Goal: Navigation & Orientation: Find specific page/section

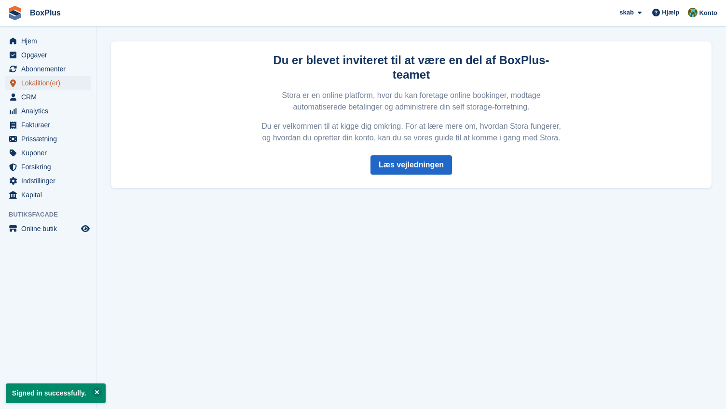
click at [40, 83] on span "Lokalition(er)" at bounding box center [50, 83] width 58 height 14
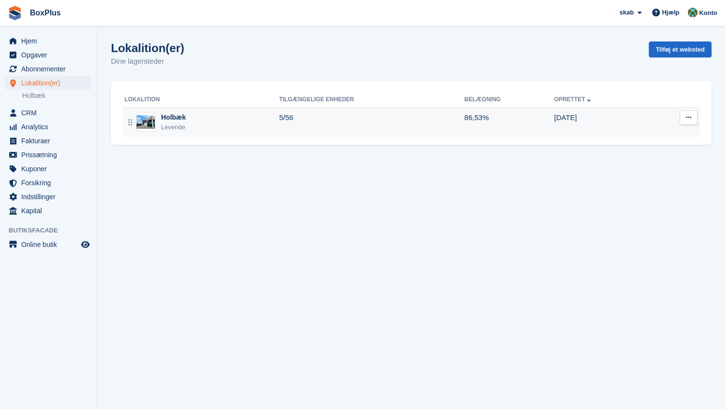
click at [161, 119] on div "Holbæk Levende" at bounding box center [201, 122] width 155 height 20
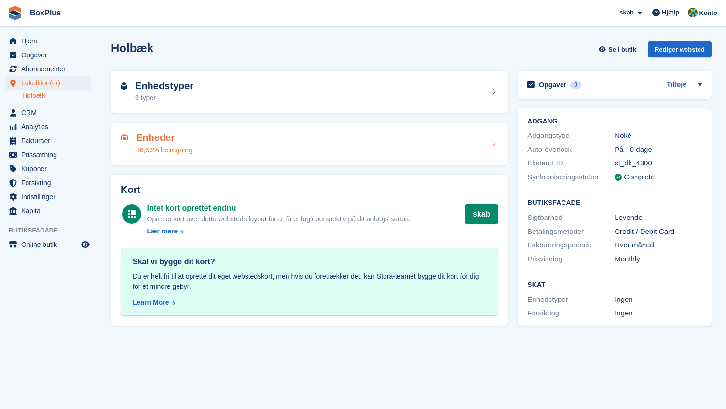
click at [159, 140] on h2 "Enheder" at bounding box center [164, 137] width 56 height 11
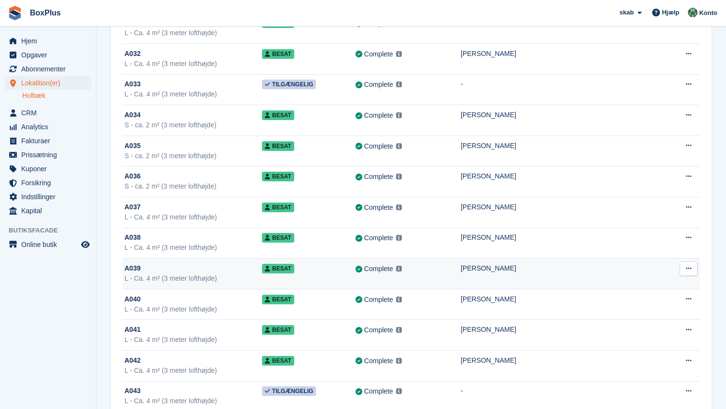
scroll to position [1013, 0]
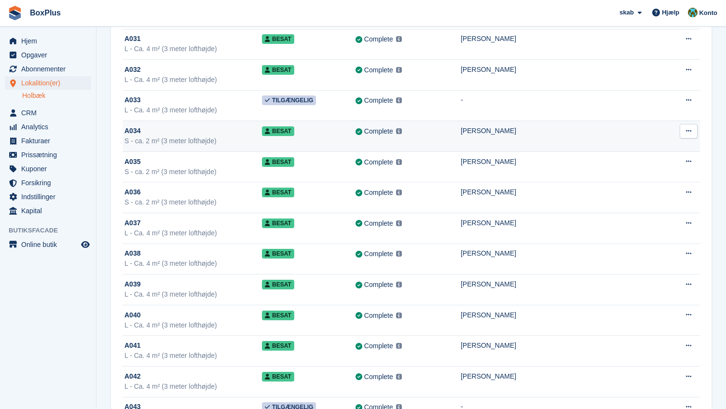
click at [133, 129] on span "A034" at bounding box center [132, 131] width 16 height 10
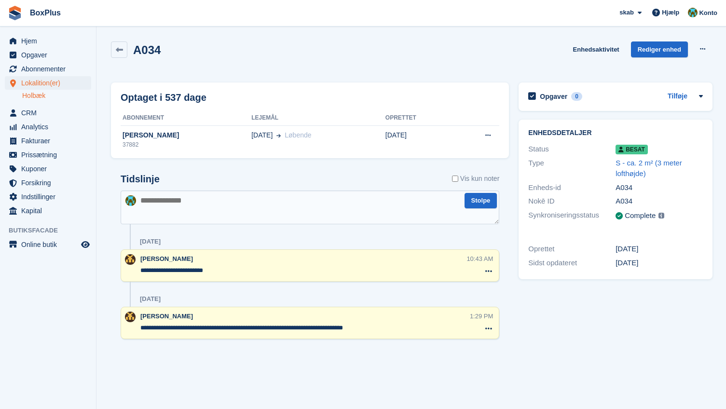
click at [580, 309] on div "Opgaver 0 [GEOGRAPHIC_DATA] Ingen opgaver relateret til A034 Enhedsdetaljer Sta…" at bounding box center [616, 222] width 204 height 288
